Goal: Task Accomplishment & Management: Complete application form

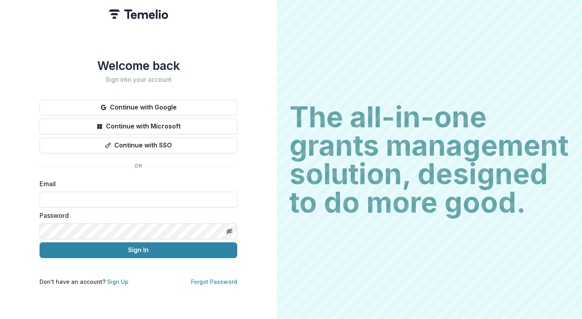
type input "**********"
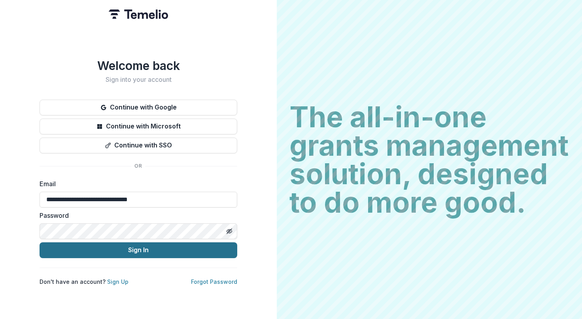
click at [127, 250] on button "Sign In" at bounding box center [139, 251] width 198 height 16
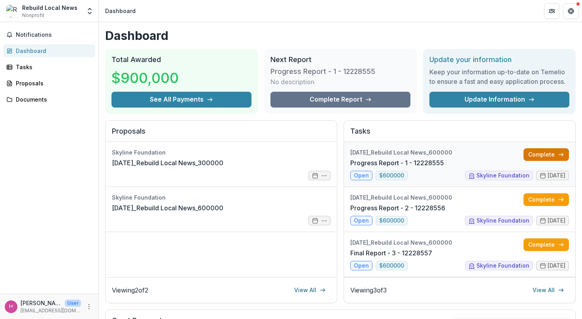
click at [546, 153] on link "Complete" at bounding box center [547, 154] width 46 height 13
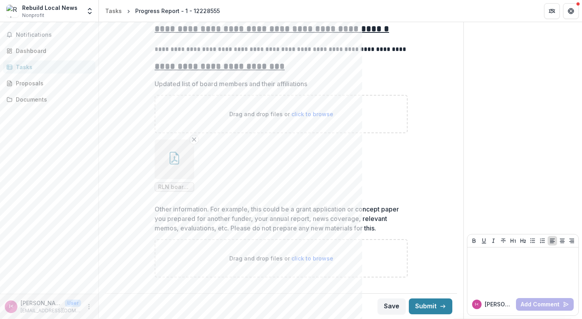
scroll to position [142, 0]
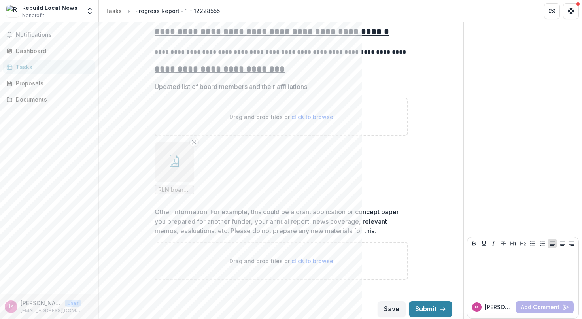
click at [444, 182] on div "**********" at bounding box center [281, 116] width 339 height 354
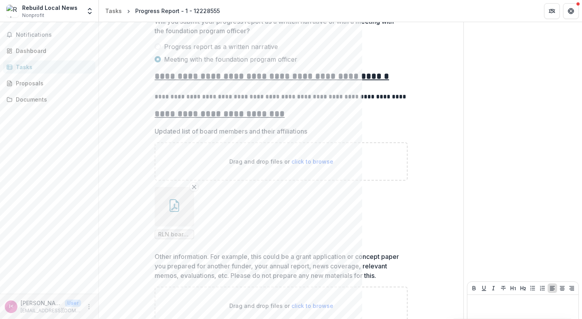
scroll to position [145, 0]
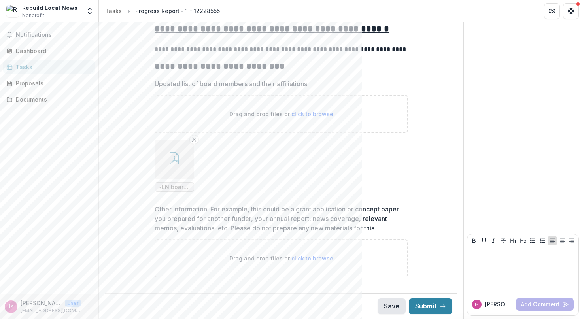
click at [392, 305] on button "Save" at bounding box center [392, 307] width 28 height 16
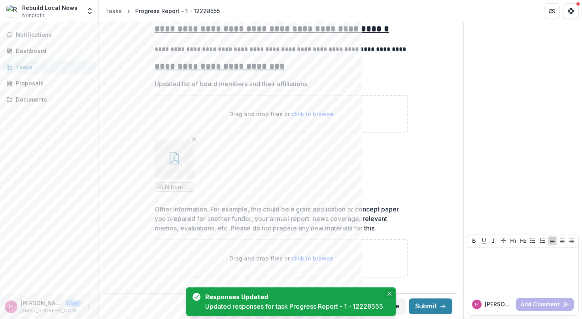
click at [391, 293] on icon "Close" at bounding box center [390, 294] width 4 height 4
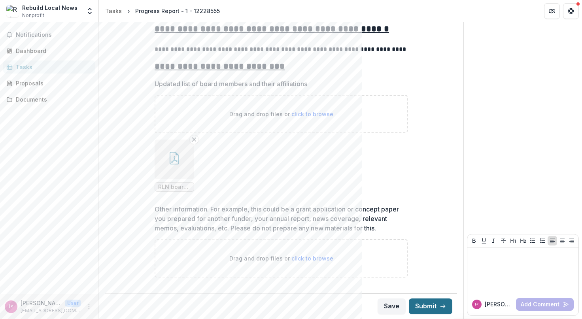
click at [425, 303] on button "Submit" at bounding box center [431, 307] width 44 height 16
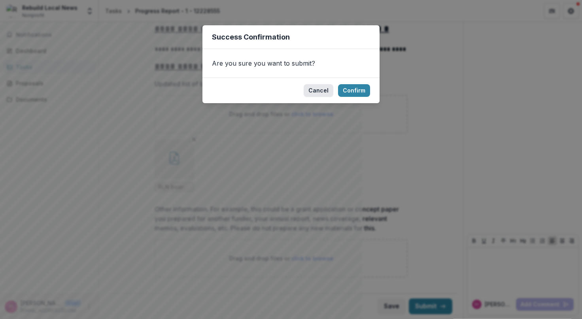
click at [326, 88] on button "Cancel" at bounding box center [319, 90] width 30 height 13
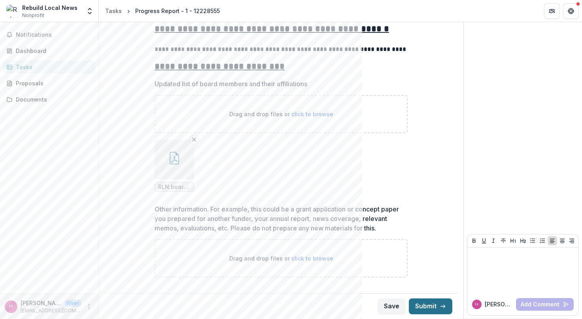
click at [431, 310] on button "Submit" at bounding box center [431, 307] width 44 height 16
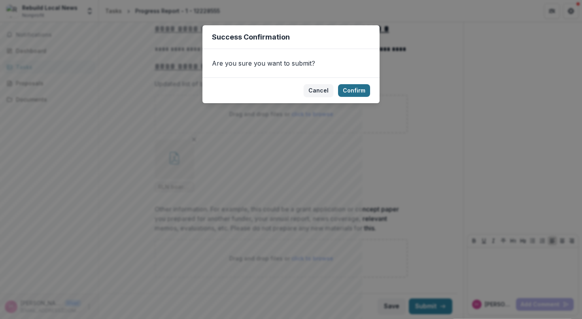
click at [361, 90] on button "Confirm" at bounding box center [354, 90] width 32 height 13
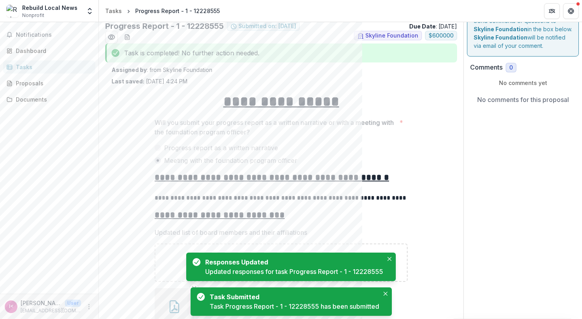
scroll to position [0, 0]
